Goal: Information Seeking & Learning: Understand process/instructions

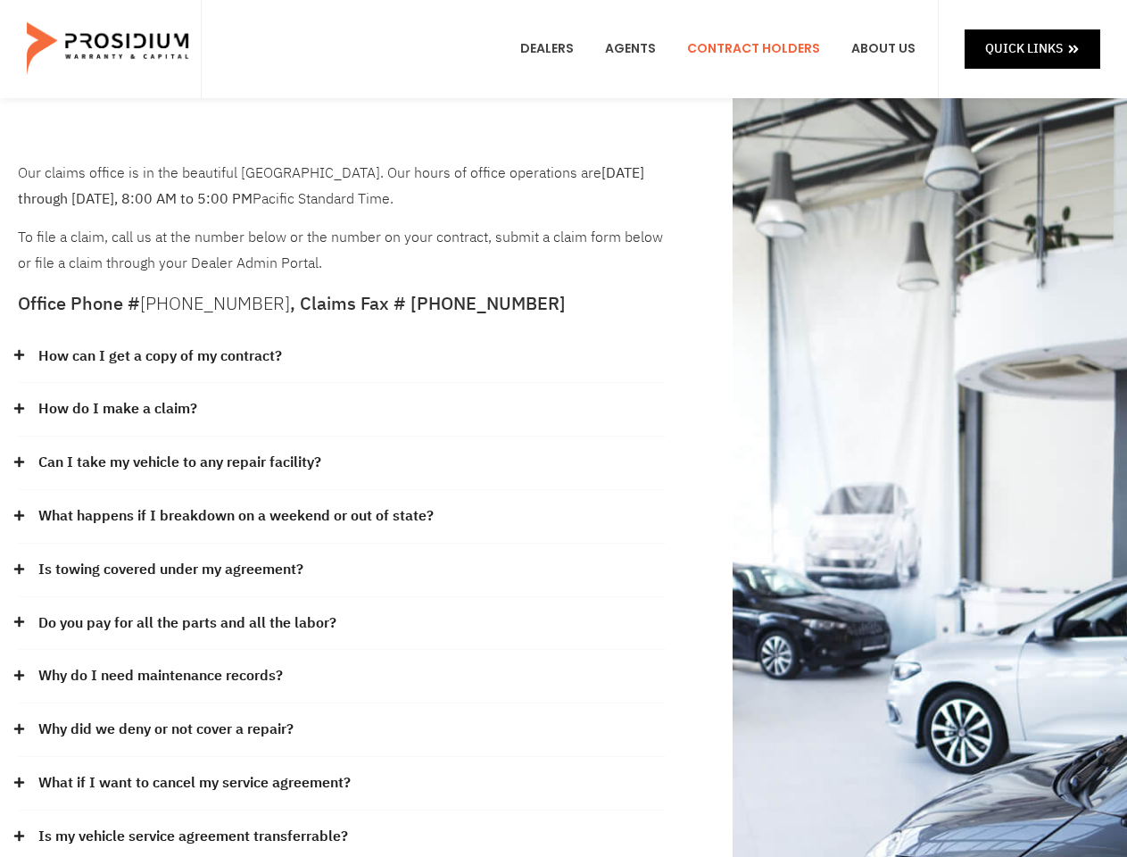
click at [563, 428] on div "How do I make a claim?" at bounding box center [342, 410] width 648 height 54
click at [342, 357] on div "How can I get a copy of my contract?" at bounding box center [342, 357] width 648 height 54
click at [159, 356] on link "How can I get a copy of my contract?" at bounding box center [160, 357] width 244 height 26
click at [342, 410] on div "How do I make a claim?" at bounding box center [342, 410] width 648 height 54
click at [117, 409] on link "How do I make a claim?" at bounding box center [117, 409] width 159 height 26
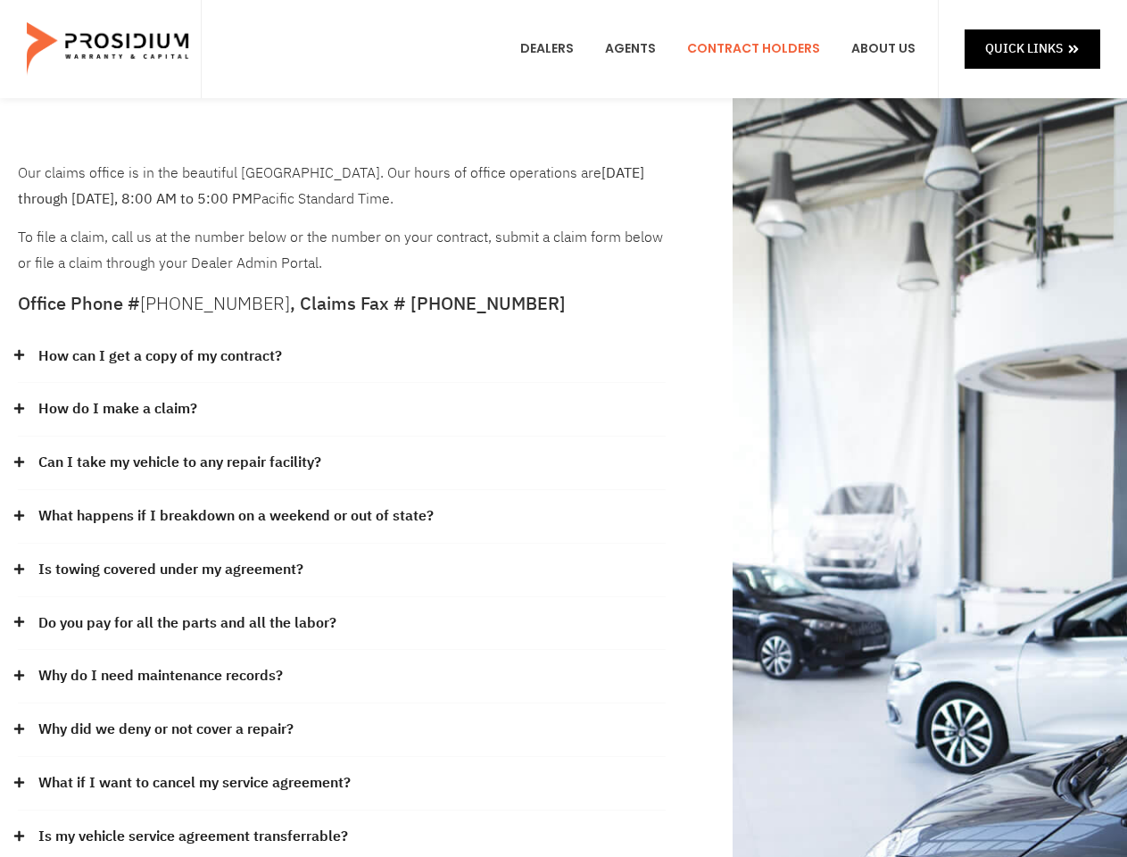
click at [342, 463] on div "Can I take my vehicle to any repair facility?" at bounding box center [342, 463] width 648 height 54
click at [180, 462] on link "Can I take my vehicle to any repair facility?" at bounding box center [179, 463] width 283 height 26
click at [342, 517] on link "What happens if I breakdown on a weekend or out of state?" at bounding box center [235, 516] width 395 height 26
click at [234, 516] on link "What happens if I breakdown on a weekend or out of state?" at bounding box center [235, 516] width 395 height 26
click at [342, 570] on div "Is towing covered under my agreement?" at bounding box center [342, 570] width 648 height 54
